Goal: Task Accomplishment & Management: Complete application form

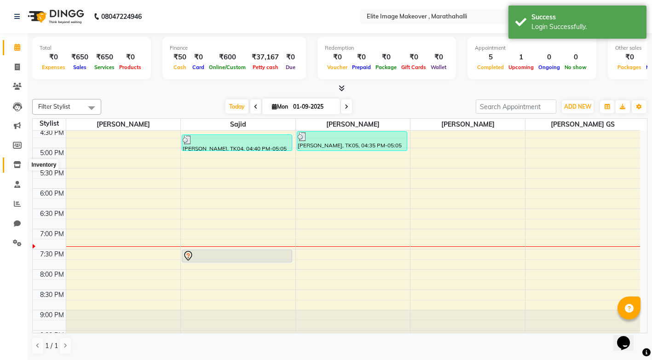
click at [19, 167] on icon at bounding box center [17, 164] width 8 height 7
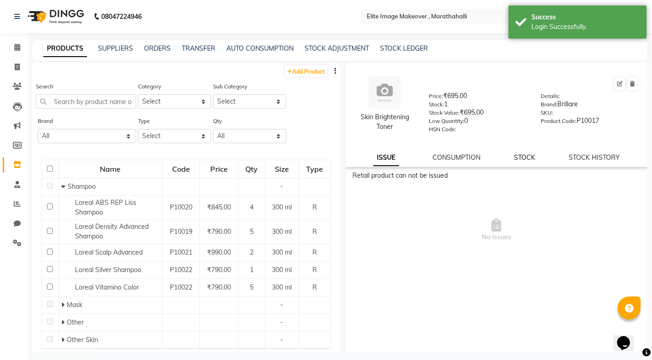
click at [524, 156] on link "STOCK" at bounding box center [524, 157] width 21 height 8
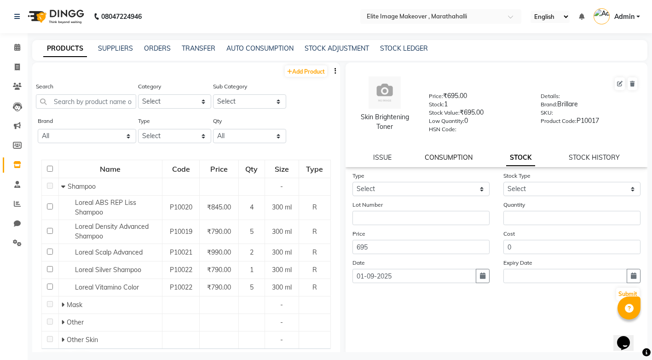
click at [455, 160] on link "CONSUMPTION" at bounding box center [449, 157] width 48 height 8
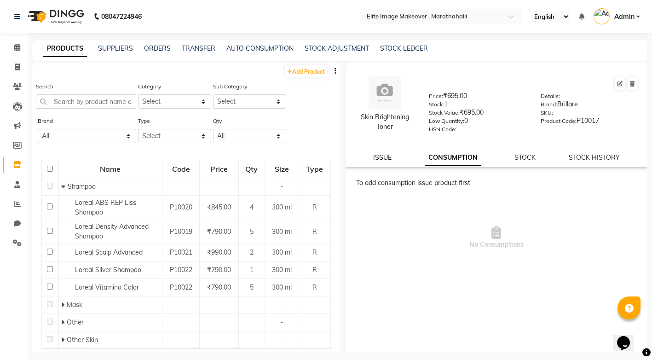
click at [377, 157] on link "ISSUE" at bounding box center [382, 157] width 18 height 8
click at [571, 158] on link "STOCK HISTORY" at bounding box center [594, 157] width 51 height 8
select select "all"
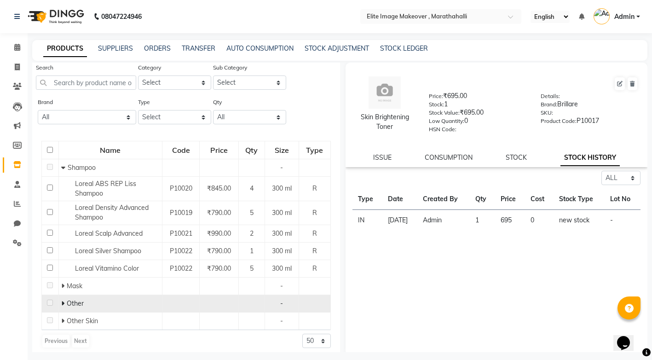
scroll to position [24, 0]
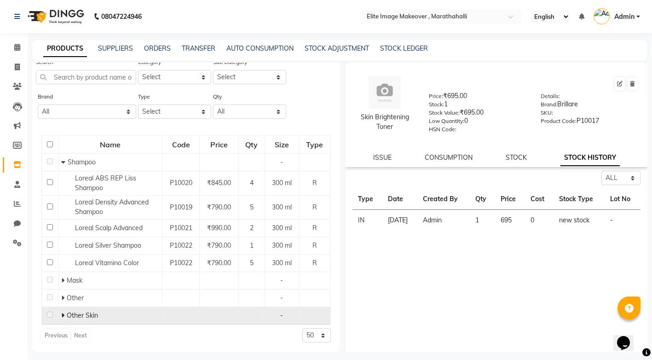
drag, startPoint x: 207, startPoint y: 300, endPoint x: 75, endPoint y: 317, distance: 132.7
click at [75, 317] on span "Other Skin" at bounding box center [82, 315] width 31 height 8
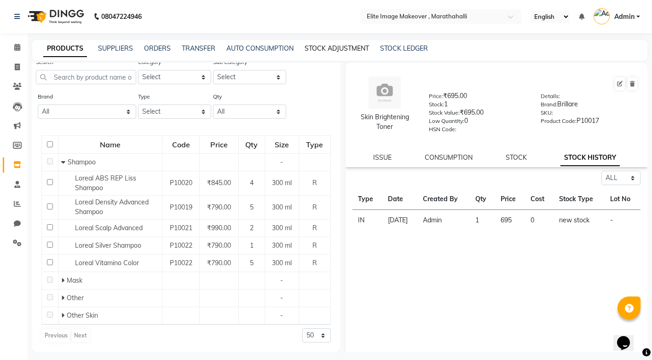
click at [342, 48] on link "STOCK ADJUSTMENT" at bounding box center [337, 48] width 64 height 8
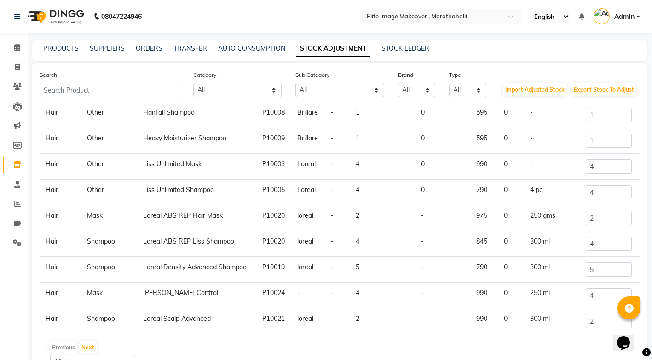
scroll to position [57, 0]
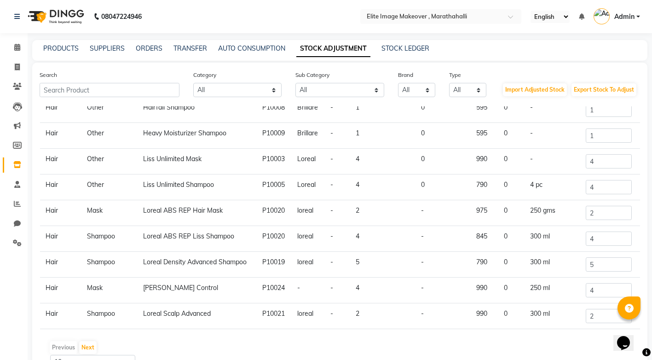
drag, startPoint x: 639, startPoint y: 223, endPoint x: 10, endPoint y: 17, distance: 662.1
click at [52, 50] on link "PRODUCTS" at bounding box center [60, 48] width 35 height 8
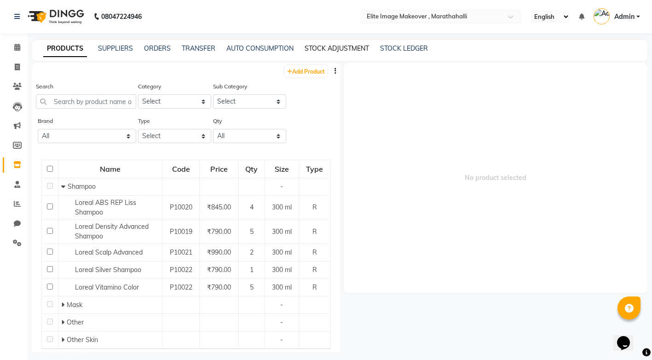
click at [323, 47] on link "STOCK ADJUSTMENT" at bounding box center [337, 48] width 64 height 8
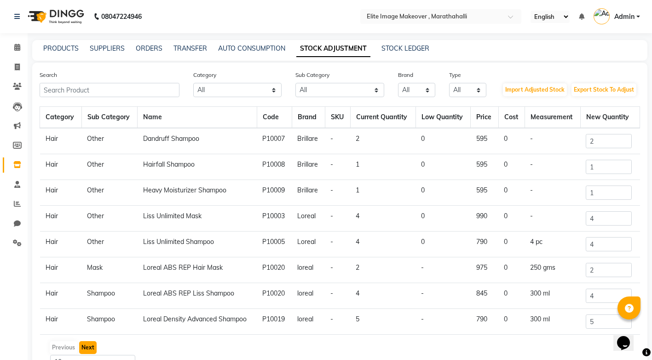
click at [92, 346] on button "Next" at bounding box center [87, 347] width 17 height 13
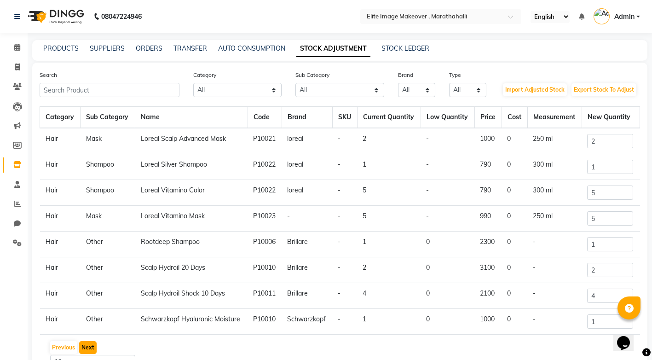
click at [91, 348] on button "Next" at bounding box center [87, 347] width 17 height 13
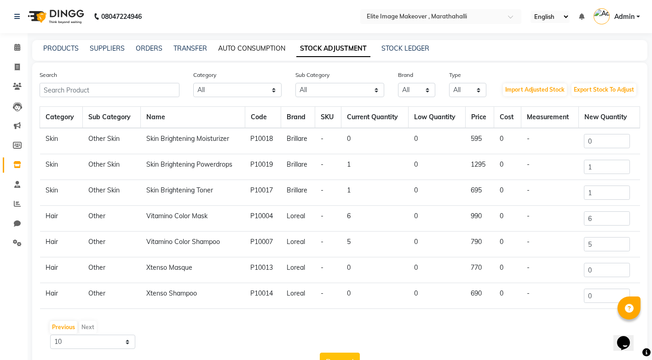
click at [247, 45] on link "AUTO CONSUMPTION" at bounding box center [251, 48] width 67 height 8
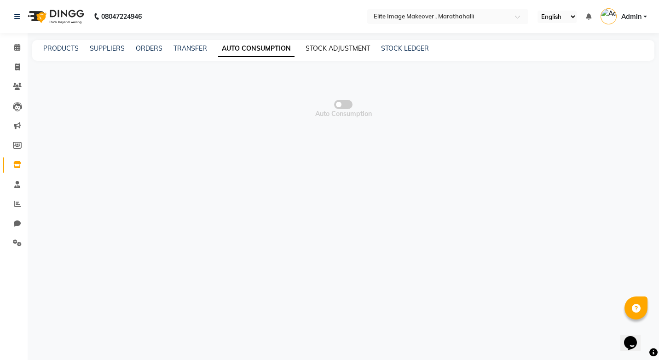
click at [327, 48] on link "STOCK ADJUSTMENT" at bounding box center [338, 48] width 64 height 8
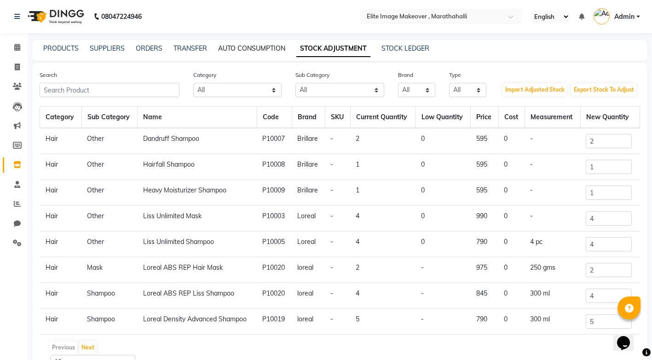
click at [250, 47] on link "AUTO CONSUMPTION" at bounding box center [251, 48] width 67 height 8
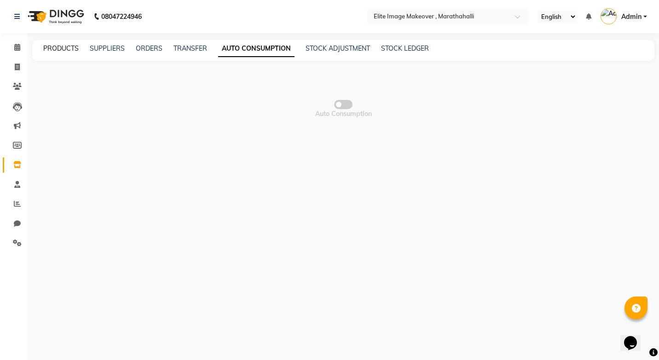
click at [66, 48] on link "PRODUCTS" at bounding box center [60, 48] width 35 height 8
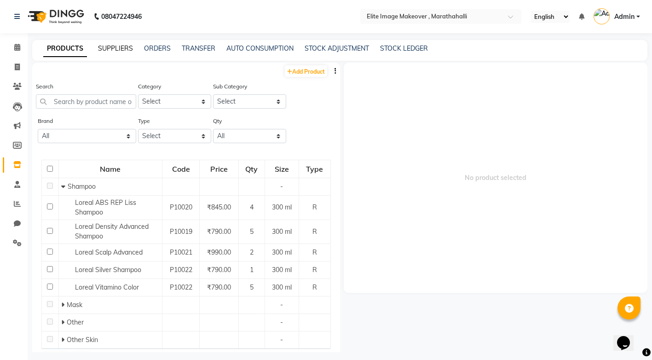
click at [118, 49] on link "SUPPLIERS" at bounding box center [115, 48] width 35 height 8
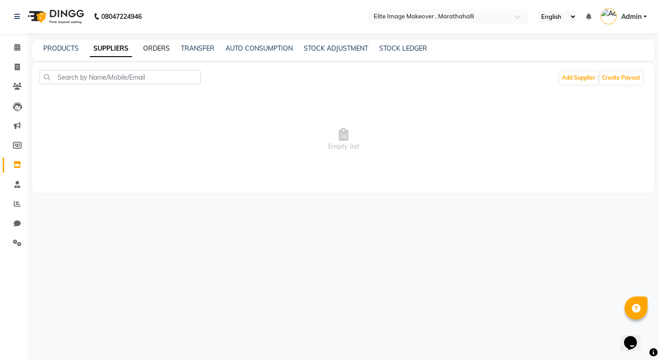
click at [155, 46] on link "ORDERS" at bounding box center [156, 48] width 27 height 8
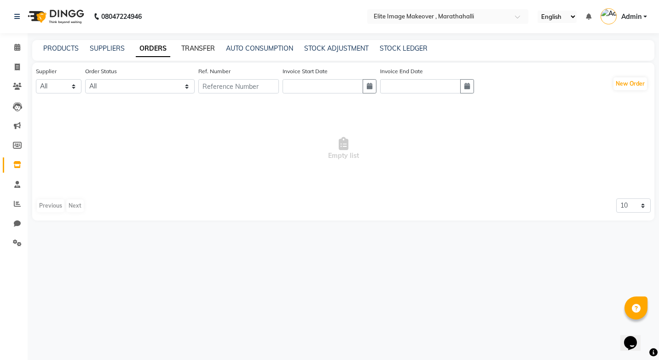
click at [197, 50] on link "TRANSFER" at bounding box center [198, 48] width 34 height 8
select select "sender"
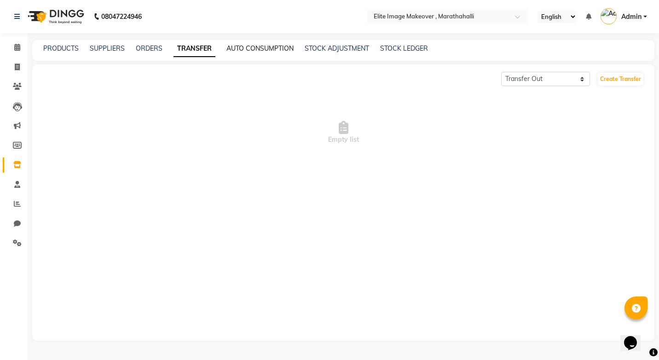
click at [260, 50] on link "AUTO CONSUMPTION" at bounding box center [259, 48] width 67 height 8
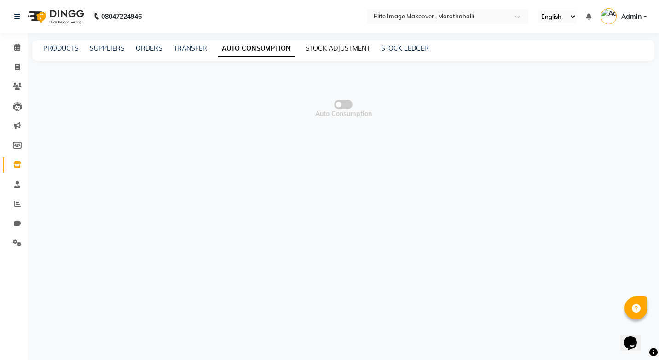
click at [336, 46] on link "STOCK ADJUSTMENT" at bounding box center [338, 48] width 64 height 8
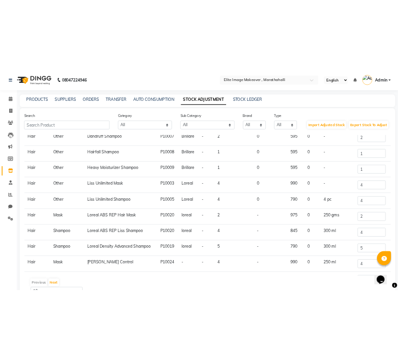
scroll to position [57, 0]
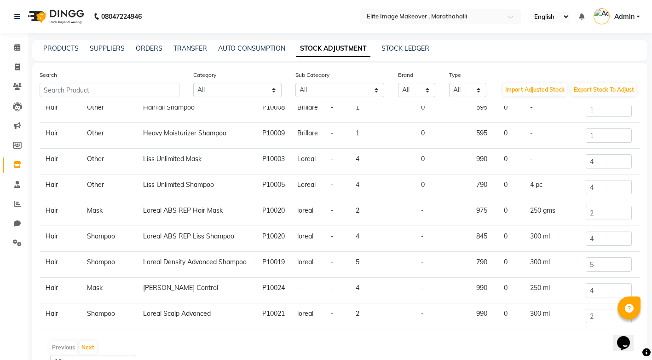
drag, startPoint x: 323, startPoint y: 336, endPoint x: 630, endPoint y: 217, distance: 329.8
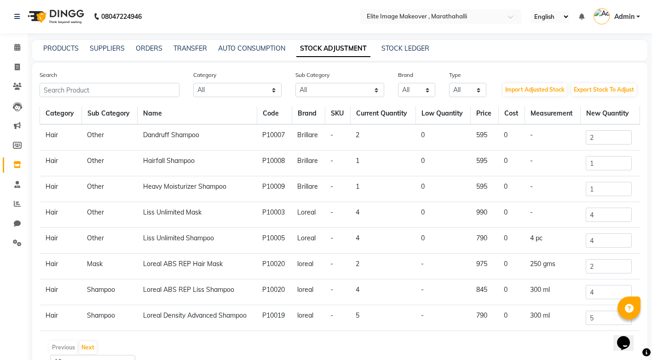
scroll to position [0, 0]
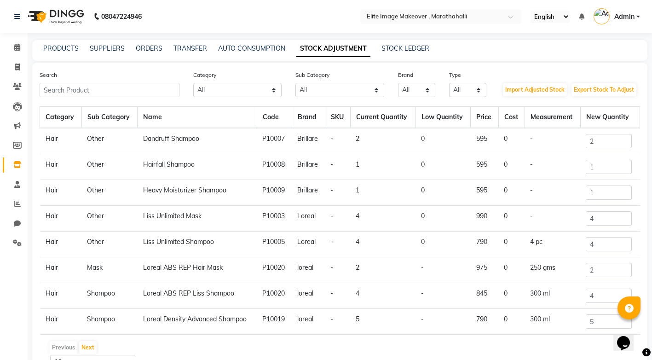
drag, startPoint x: 139, startPoint y: 297, endPoint x: 425, endPoint y: 352, distance: 291.0
click at [400, 50] on link "STOCK LEDGER" at bounding box center [405, 48] width 48 height 8
select select "all"
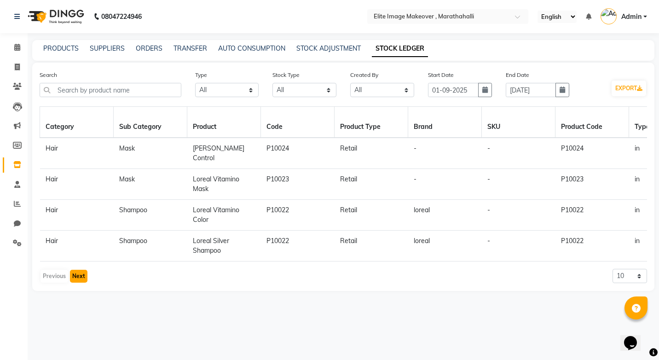
click at [80, 270] on button "Next" at bounding box center [78, 276] width 17 height 13
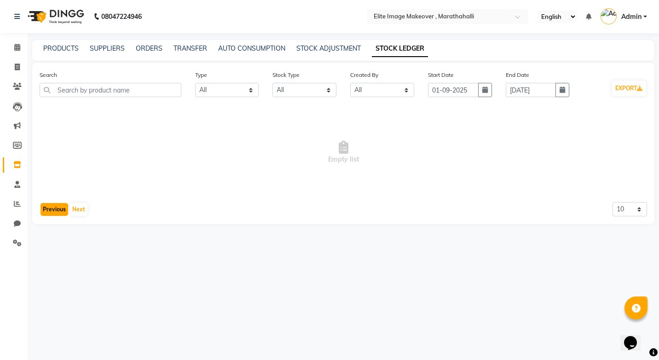
click at [51, 209] on button "Previous" at bounding box center [54, 209] width 28 height 13
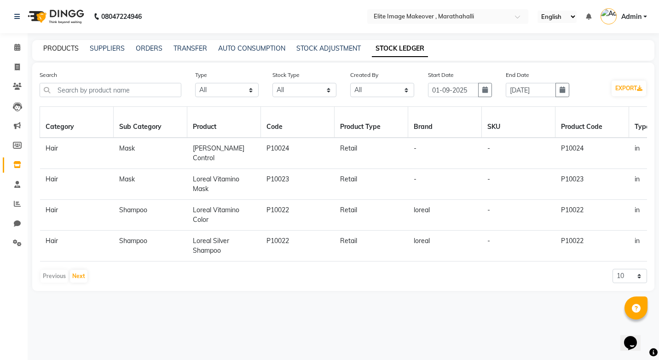
click at [60, 46] on link "PRODUCTS" at bounding box center [60, 48] width 35 height 8
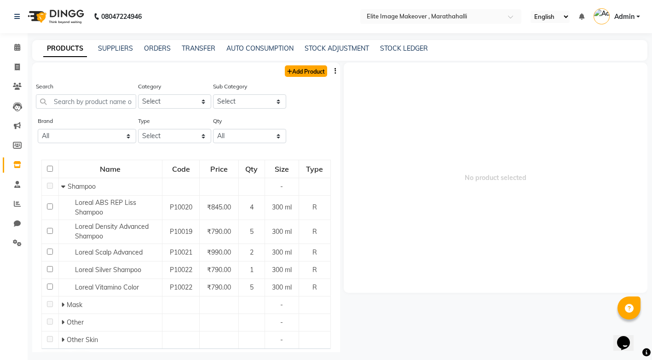
click at [291, 69] on link "Add Product" at bounding box center [306, 71] width 42 height 12
select select "true"
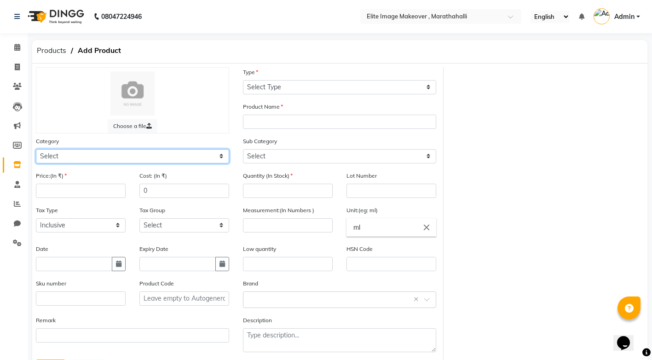
click at [63, 157] on select "Select Hair Skin Makeup Personal Care Appliances [PERSON_NAME] Waxing Disposabl…" at bounding box center [132, 156] width 193 height 14
select select "1448301150"
click at [36, 149] on select "Select Hair Skin Makeup Personal Care Appliances [PERSON_NAME] Waxing Disposabl…" at bounding box center [132, 156] width 193 height 14
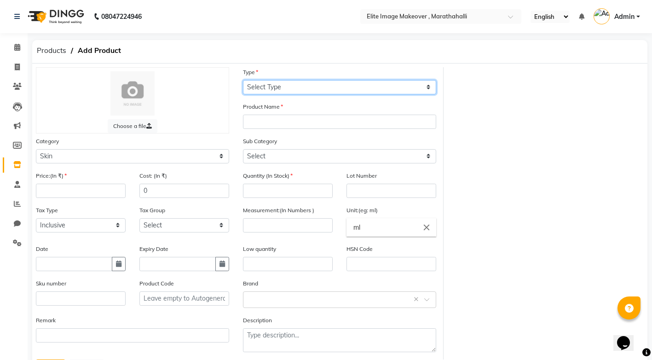
click at [271, 88] on select "Select Type Both Retail Consumable" at bounding box center [339, 87] width 193 height 14
select select "C"
click at [243, 80] on select "Select Type Both Retail Consumable" at bounding box center [339, 87] width 193 height 14
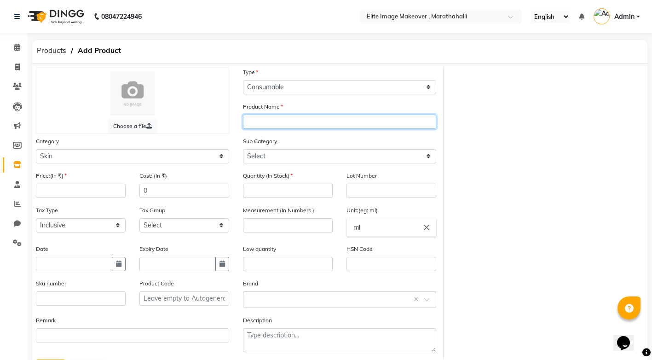
click at [270, 121] on input "text" at bounding box center [339, 122] width 193 height 14
type input "O3+ SPF Brightening Cream"
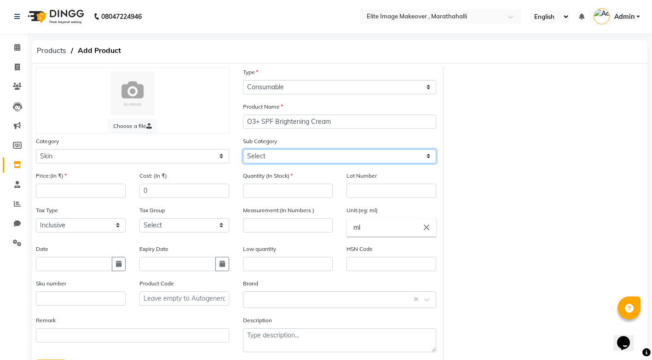
click at [270, 156] on select "Select Cleanser Facial Moisturiser Serum Toner Sun Care Masks Lip Care Eye Care…" at bounding box center [339, 156] width 193 height 14
select select "1448301156"
click at [243, 149] on select "Select Cleanser Facial Moisturiser Serum Toner Sun Care Masks Lip Care Eye Care…" at bounding box center [339, 156] width 193 height 14
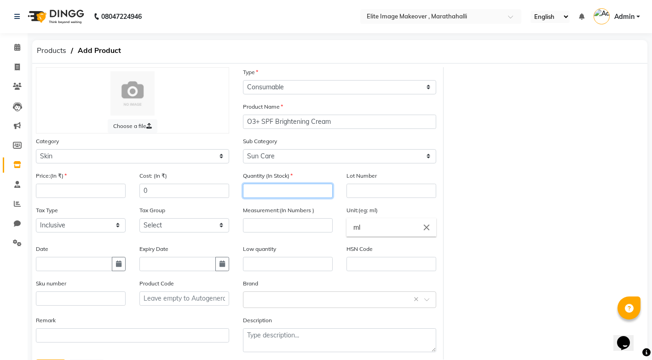
click at [259, 187] on input "number" at bounding box center [288, 191] width 90 height 14
type input "1"
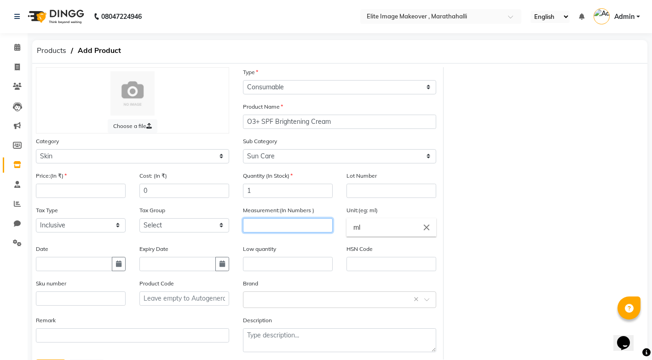
click at [263, 221] on input "number" at bounding box center [288, 225] width 90 height 14
type input "50"
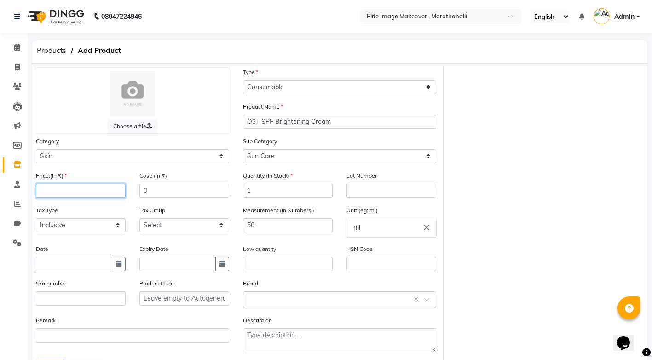
click at [88, 189] on input "number" at bounding box center [81, 191] width 90 height 14
type input "490"
click at [73, 263] on input "text" at bounding box center [74, 264] width 76 height 14
select select "9"
select select "2025"
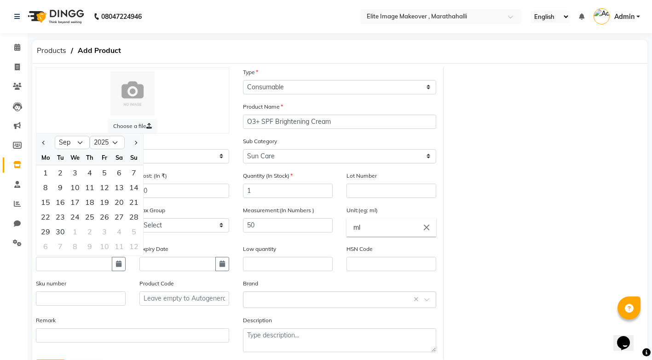
click at [194, 102] on div at bounding box center [133, 93] width 174 height 44
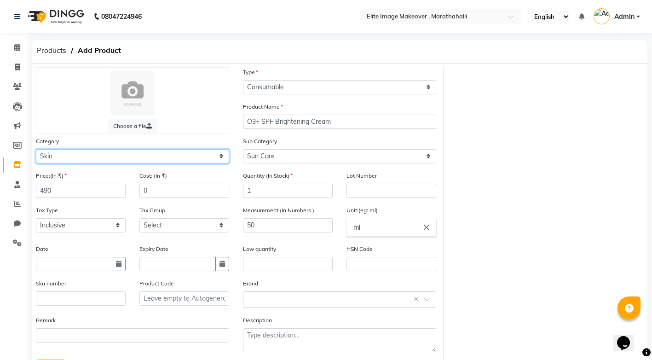
drag, startPoint x: 82, startPoint y: 156, endPoint x: 53, endPoint y: 159, distance: 29.2
click at [53, 159] on select "Select Hair Skin Makeup Personal Care Appliances [PERSON_NAME] Waxing Disposabl…" at bounding box center [132, 156] width 193 height 14
select select "1448301100"
click at [36, 149] on select "Select Hair Skin Makeup Personal Care Appliances [PERSON_NAME] Waxing Disposabl…" at bounding box center [132, 156] width 193 height 14
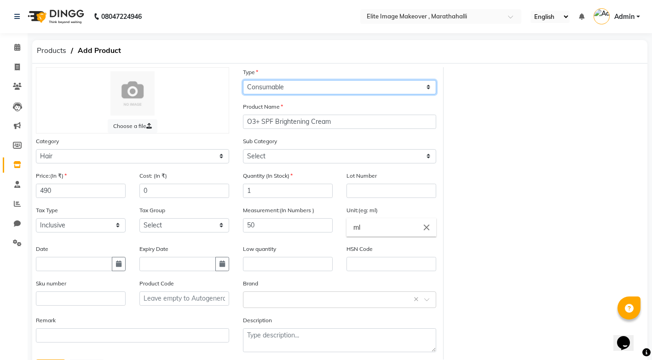
click at [304, 85] on select "Select Type Both Retail Consumable" at bounding box center [339, 87] width 193 height 14
click at [243, 80] on select "Select Type Both Retail Consumable" at bounding box center [339, 87] width 193 height 14
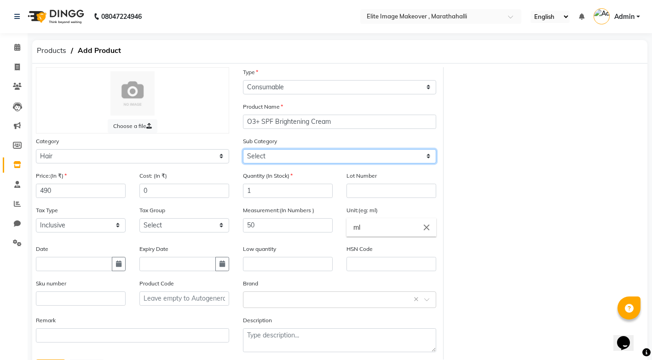
click at [266, 155] on select "Select Shampoo Conditioner Cream Mask Oil Serum Color Appliances Treatment Styl…" at bounding box center [339, 156] width 193 height 14
select select "1448301104"
click at [243, 149] on select "Select Shampoo Conditioner Cream Mask Oil Serum Color Appliances Treatment Styl…" at bounding box center [339, 156] width 193 height 14
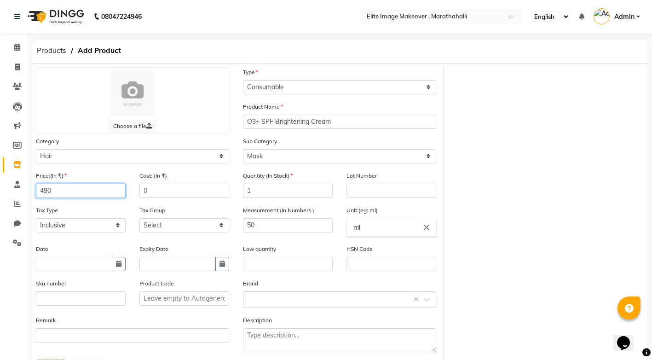
drag, startPoint x: 58, startPoint y: 192, endPoint x: 18, endPoint y: 192, distance: 40.0
click at [18, 192] on app-home "08047224946 Select Location × Elite Image Makeover , Marathahalli English ENGLI…" at bounding box center [326, 202] width 652 height 404
type input "1299"
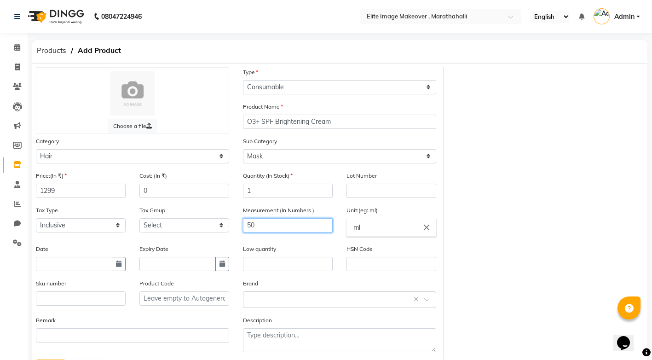
click at [251, 225] on input "50" at bounding box center [288, 225] width 90 height 14
type input "250"
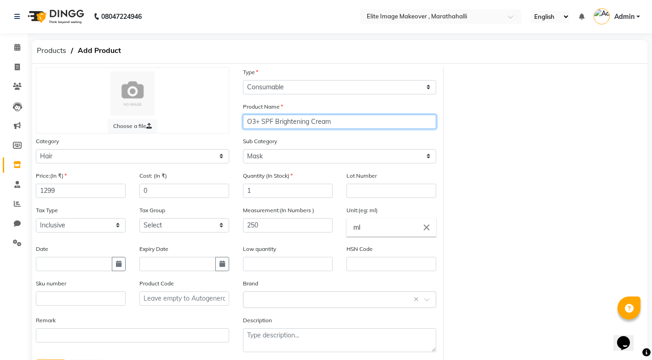
drag, startPoint x: 349, startPoint y: 122, endPoint x: 163, endPoint y: 151, distance: 188.6
click at [163, 151] on div "Choose a file Type Select Type Both Retail Consumable Product Name O3+ SPF Brig…" at bounding box center [236, 213] width 415 height 292
click at [293, 124] on input "Floractive M" at bounding box center [339, 122] width 193 height 14
type input "Floractive Mask"
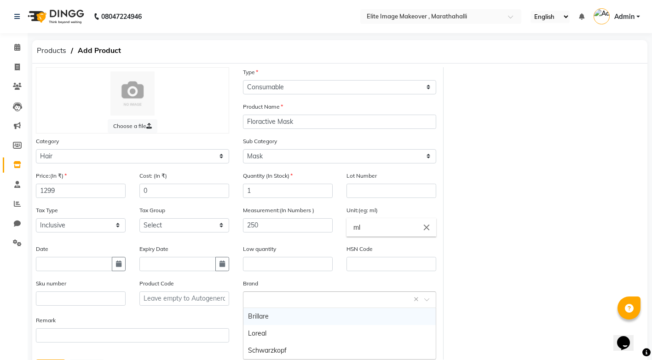
click at [279, 304] on div "Select brand or add custom brand ×" at bounding box center [339, 299] width 193 height 17
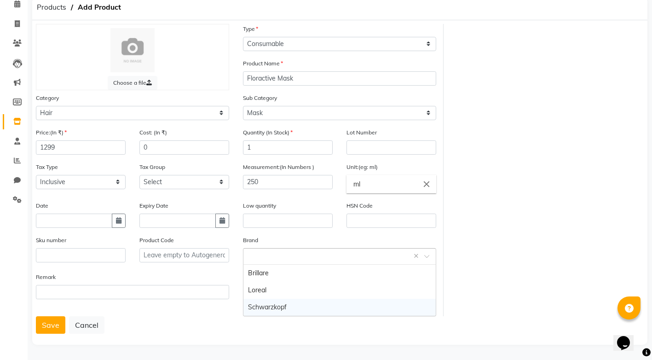
scroll to position [44, 0]
click at [53, 327] on button "Save" at bounding box center [50, 324] width 29 height 17
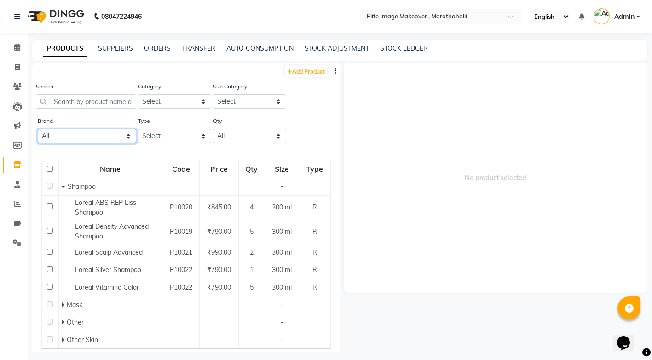
click at [77, 139] on select "All Brillare [PERSON_NAME]" at bounding box center [87, 136] width 98 height 14
click at [126, 134] on select "All Brillare [PERSON_NAME]" at bounding box center [87, 136] width 98 height 14
click at [335, 71] on icon "button" at bounding box center [336, 71] width 2 height 6
click at [366, 85] on span "No product selected" at bounding box center [496, 178] width 304 height 230
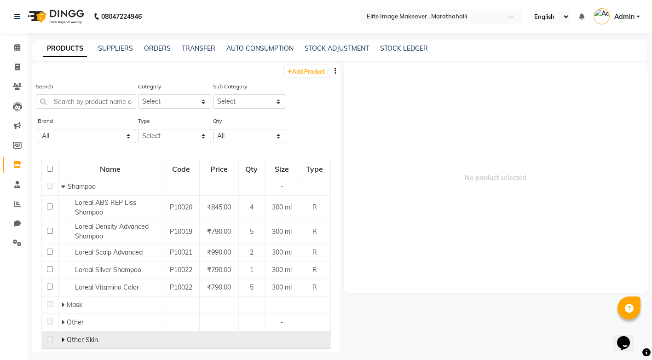
click at [87, 342] on span "Other Skin" at bounding box center [82, 339] width 31 height 8
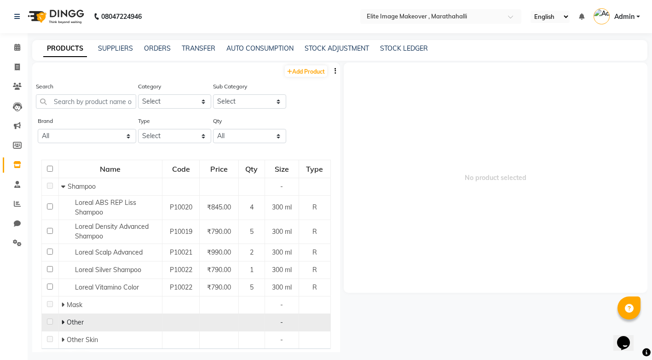
click at [76, 328] on td "Other" at bounding box center [110, 322] width 104 height 17
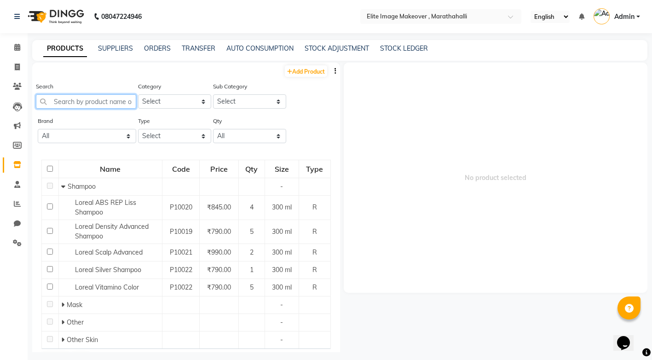
click at [79, 101] on input "text" at bounding box center [86, 101] width 100 height 14
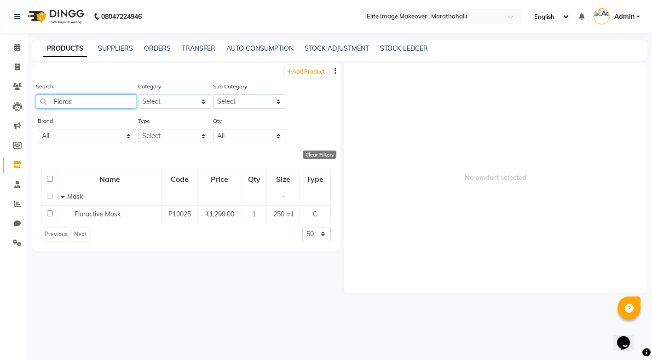
type input "Florac"
click at [397, 101] on span "No product selected" at bounding box center [496, 178] width 304 height 230
drag, startPoint x: 94, startPoint y: 103, endPoint x: -2, endPoint y: 109, distance: 96.4
click at [0, 109] on html "08047224946 Select Location × Elite Image Makeover , Marathahalli English ENGLI…" at bounding box center [326, 180] width 652 height 360
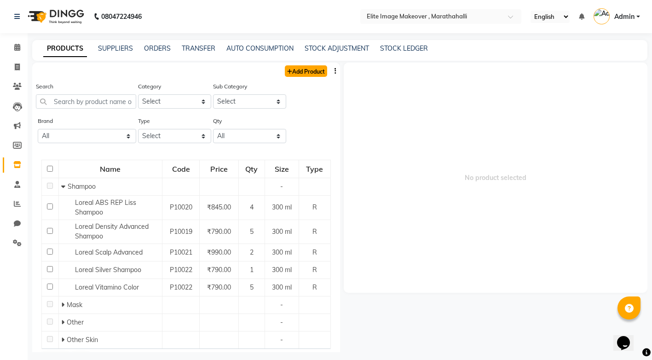
click at [312, 71] on link "Add Product" at bounding box center [306, 71] width 42 height 12
select select "true"
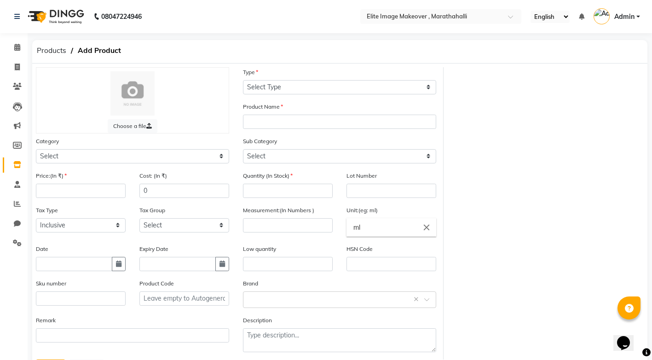
click at [81, 140] on div "Category Select Hair Skin Makeup Personal Care Appliances [PERSON_NAME] Waxing …" at bounding box center [132, 149] width 193 height 27
click at [225, 157] on select "Select Hair Skin Makeup Personal Care Appliances [PERSON_NAME] Waxing Disposabl…" at bounding box center [132, 156] width 193 height 14
select select "1448301100"
click at [36, 149] on select "Select Hair Skin Makeup Personal Care Appliances [PERSON_NAME] Waxing Disposabl…" at bounding box center [132, 156] width 193 height 14
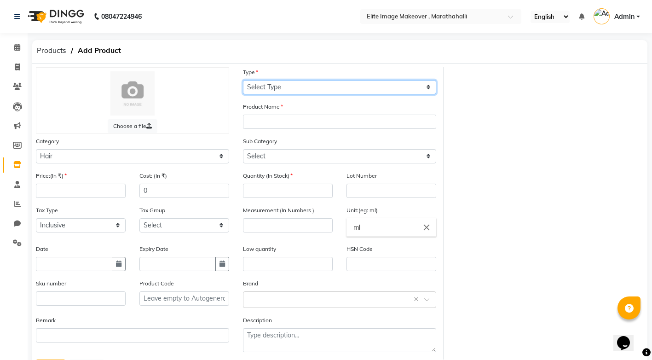
click at [430, 87] on select "Select Type Both Retail Consumable" at bounding box center [339, 87] width 193 height 14
select select "R"
click at [243, 80] on select "Select Type Both Retail Consumable" at bounding box center [339, 87] width 193 height 14
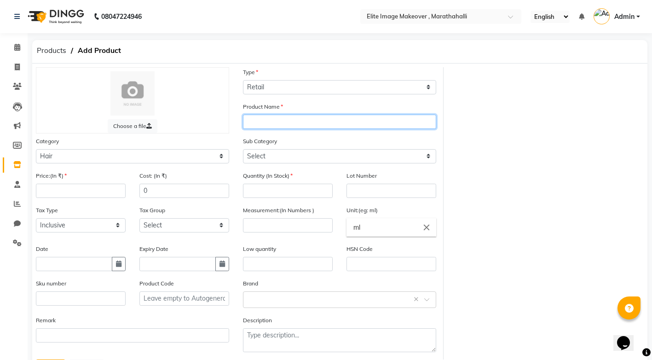
click at [285, 118] on input "text" at bounding box center [339, 122] width 193 height 14
type input "floractive moringa oil"
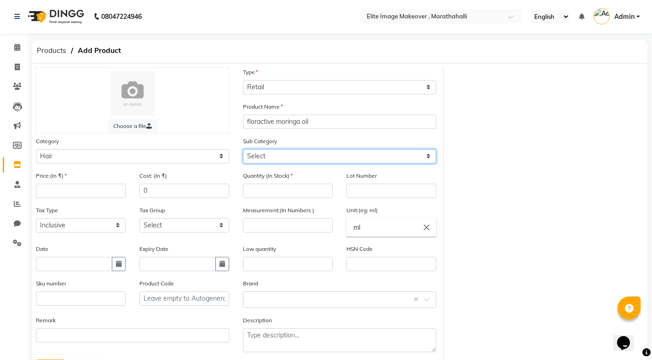
click at [430, 157] on select "Select Shampoo Conditioner Cream Mask Oil Serum Color Appliances Treatment Styl…" at bounding box center [339, 156] width 193 height 14
select select "1448301106"
click at [243, 149] on select "Select Shampoo Conditioner Cream Mask Oil Serum Color Appliances Treatment Styl…" at bounding box center [339, 156] width 193 height 14
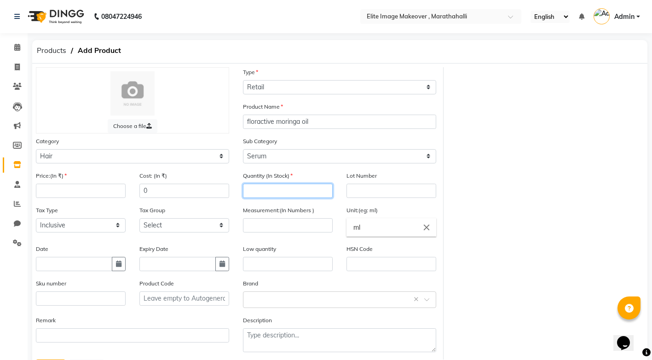
click at [272, 189] on input "number" at bounding box center [288, 191] width 90 height 14
type input "2"
click at [394, 231] on input "ml" at bounding box center [391, 227] width 90 height 18
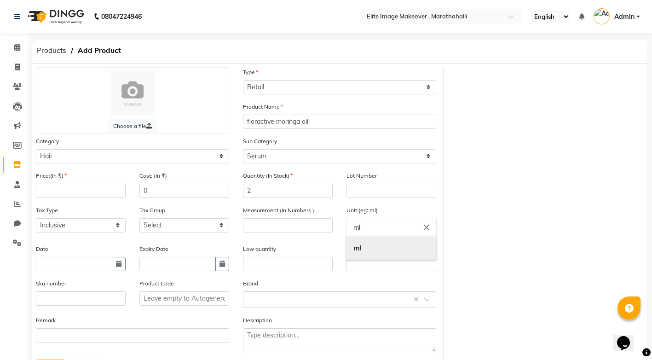
click at [390, 249] on link "ml" at bounding box center [391, 248] width 90 height 23
click at [371, 227] on input "ml" at bounding box center [391, 227] width 90 height 18
click at [265, 225] on div at bounding box center [326, 180] width 652 height 360
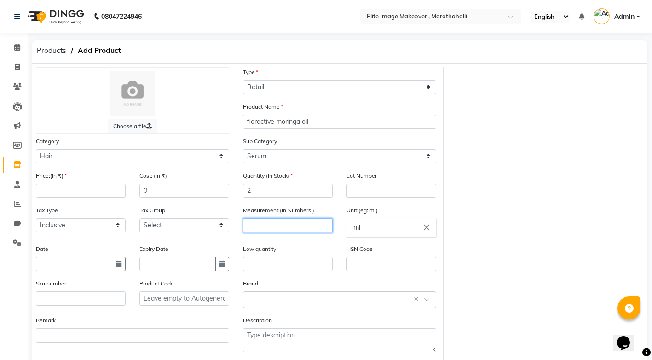
click at [266, 225] on input "number" at bounding box center [288, 225] width 90 height 14
type input "60"
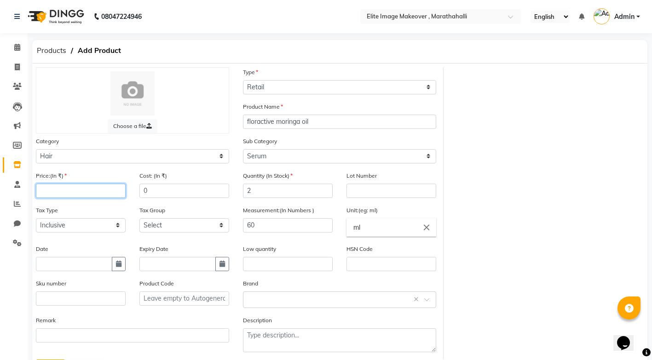
click at [77, 191] on input "number" at bounding box center [81, 191] width 90 height 14
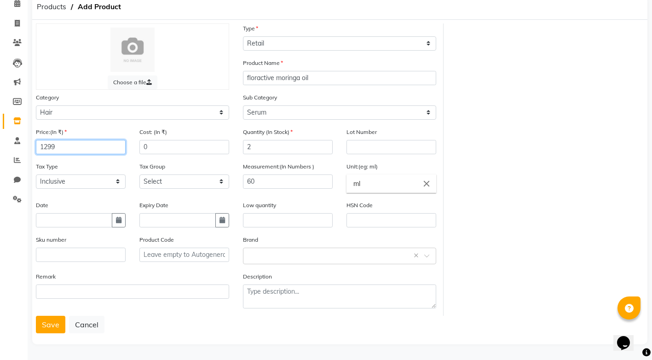
type input "1299"
click at [49, 223] on input "text" at bounding box center [74, 220] width 76 height 14
select select "9"
select select "2025"
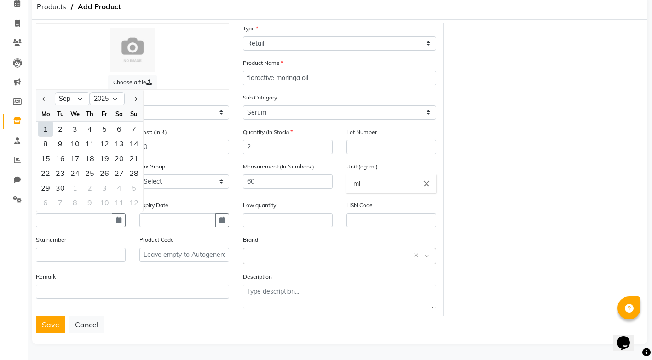
click at [46, 129] on div "1" at bounding box center [45, 128] width 15 height 15
type input "01-09-2025"
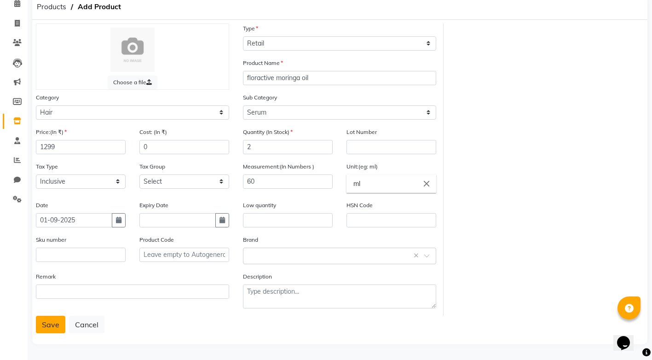
click at [60, 321] on button "Save" at bounding box center [50, 324] width 29 height 17
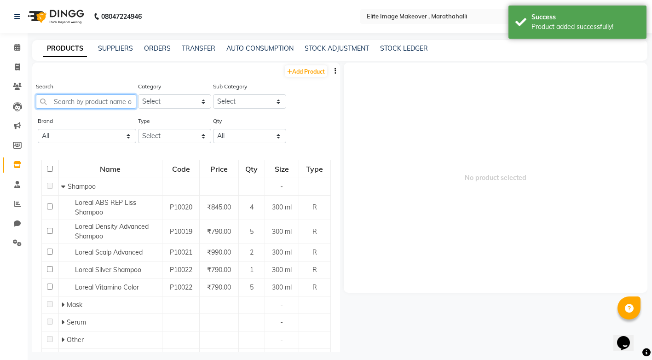
click at [93, 104] on input "text" at bounding box center [86, 101] width 100 height 14
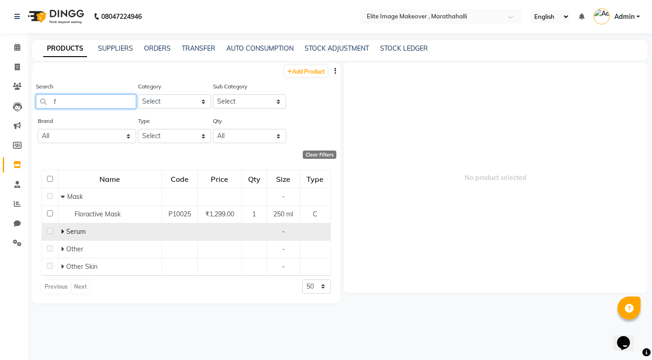
type input "f"
click at [105, 226] on td "Serum" at bounding box center [110, 231] width 104 height 17
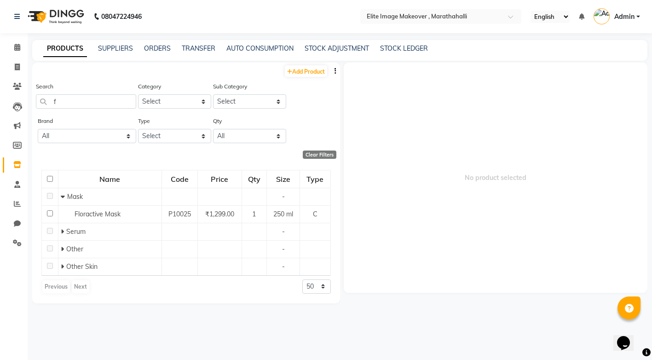
click at [600, 17] on img at bounding box center [602, 16] width 16 height 16
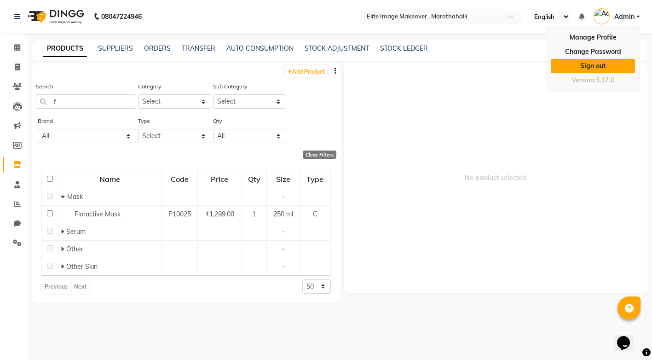
click at [595, 63] on link "Sign out" at bounding box center [593, 66] width 84 height 14
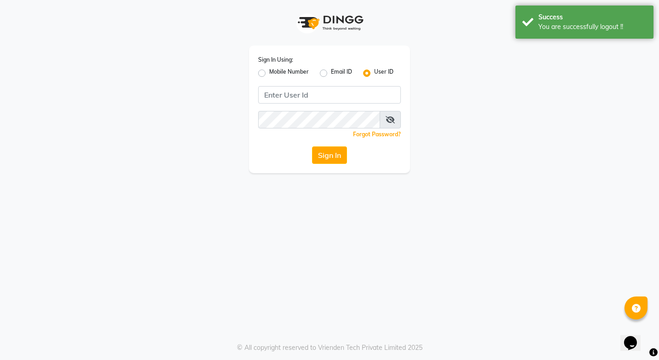
click at [266, 72] on div "Mobile Number" at bounding box center [283, 73] width 51 height 11
click at [269, 72] on label "Mobile Number" at bounding box center [289, 73] width 40 height 11
click at [269, 72] on input "Mobile Number" at bounding box center [272, 71] width 6 height 6
radio input "true"
radio input "false"
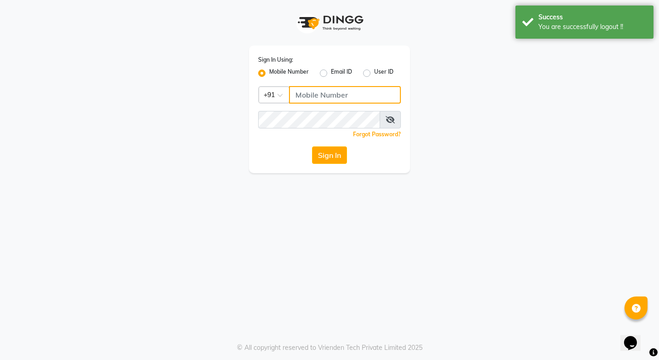
click at [304, 96] on input "Username" at bounding box center [345, 94] width 112 height 17
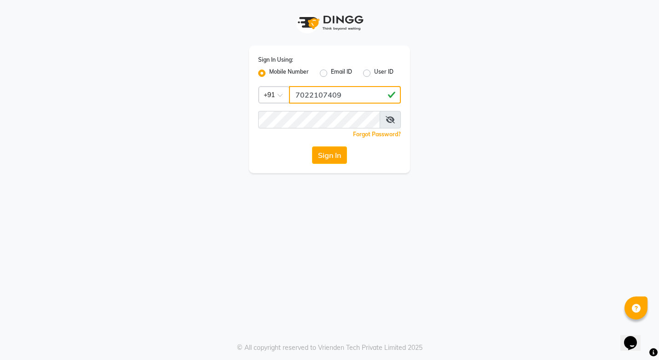
type input "7022107409"
click at [325, 153] on button "Sign In" at bounding box center [329, 154] width 35 height 17
